Goal: Task Accomplishment & Management: Manage account settings

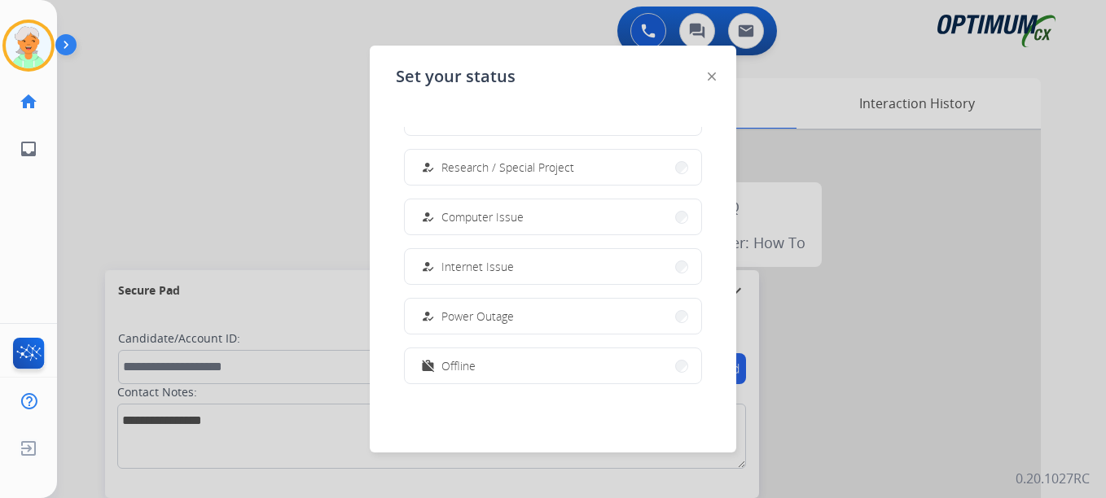
scroll to position [406, 0]
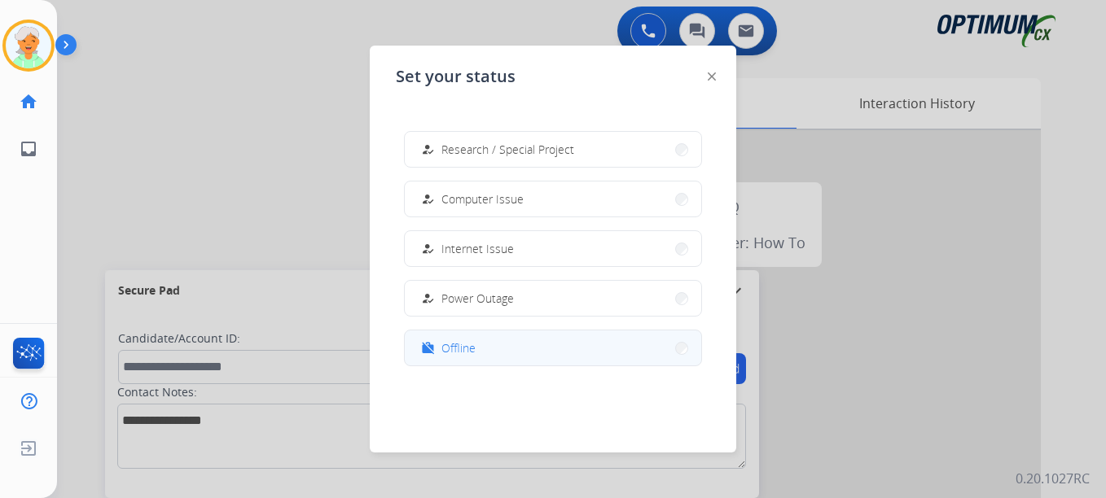
click at [500, 354] on button "work_off Offline" at bounding box center [553, 348] width 296 height 35
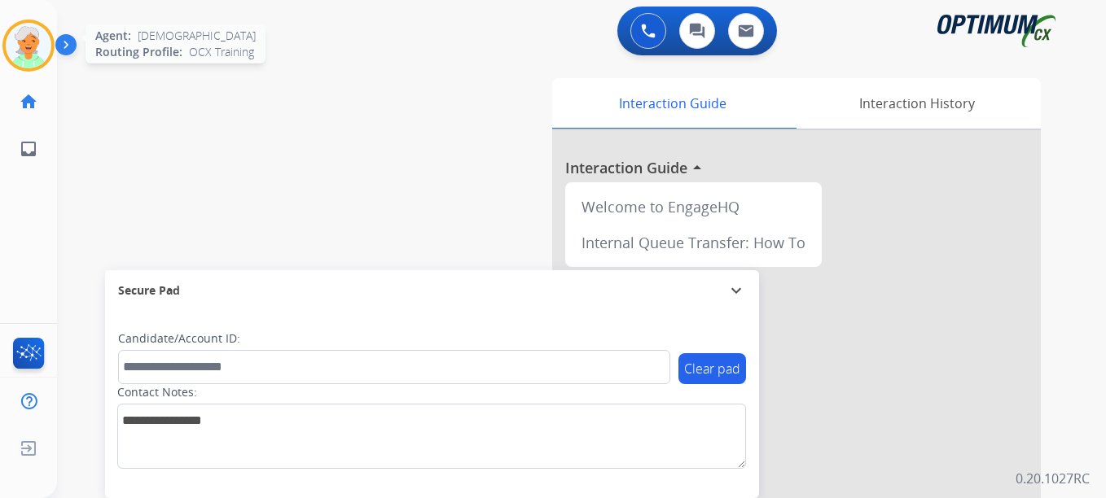
click at [26, 61] on img at bounding box center [29, 46] width 46 height 46
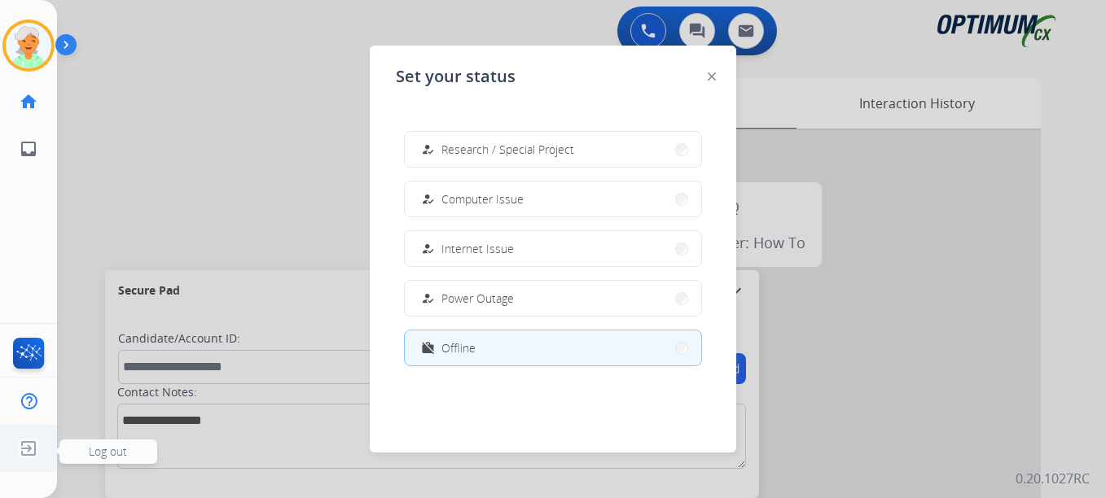
click at [34, 453] on img at bounding box center [28, 448] width 29 height 31
click at [112, 446] on span "Log out" at bounding box center [108, 451] width 38 height 15
